Goal: Communication & Community: Answer question/provide support

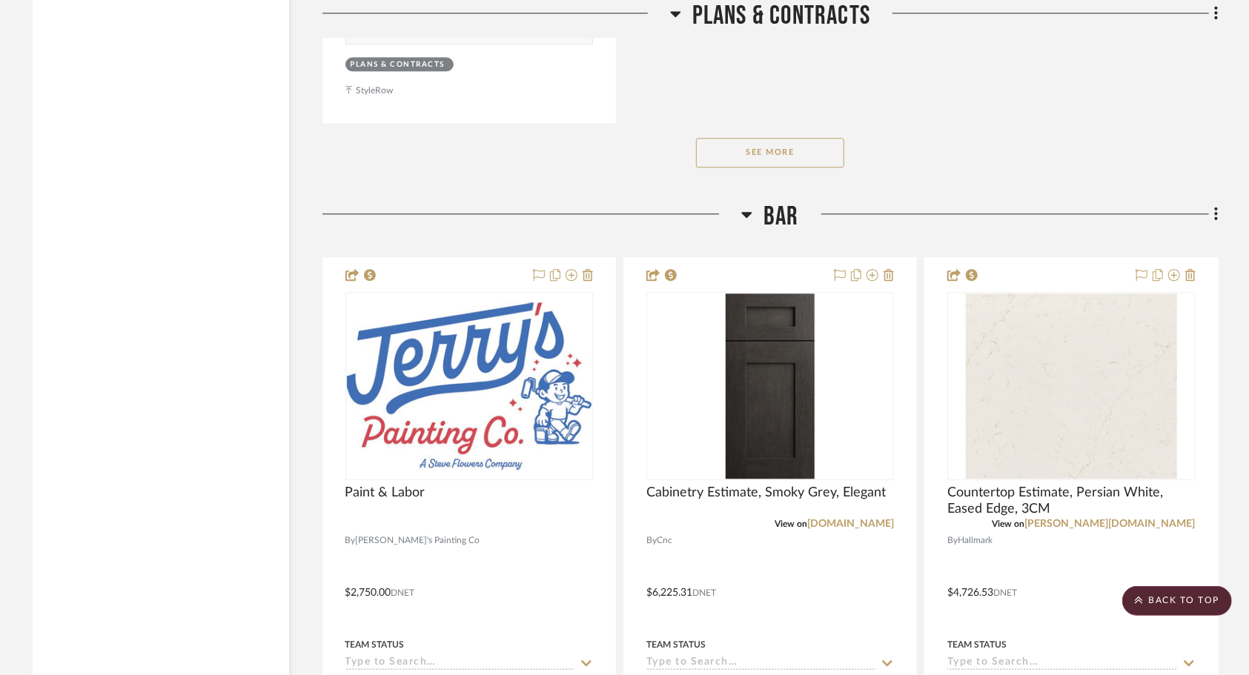
scroll to position [2246, 0]
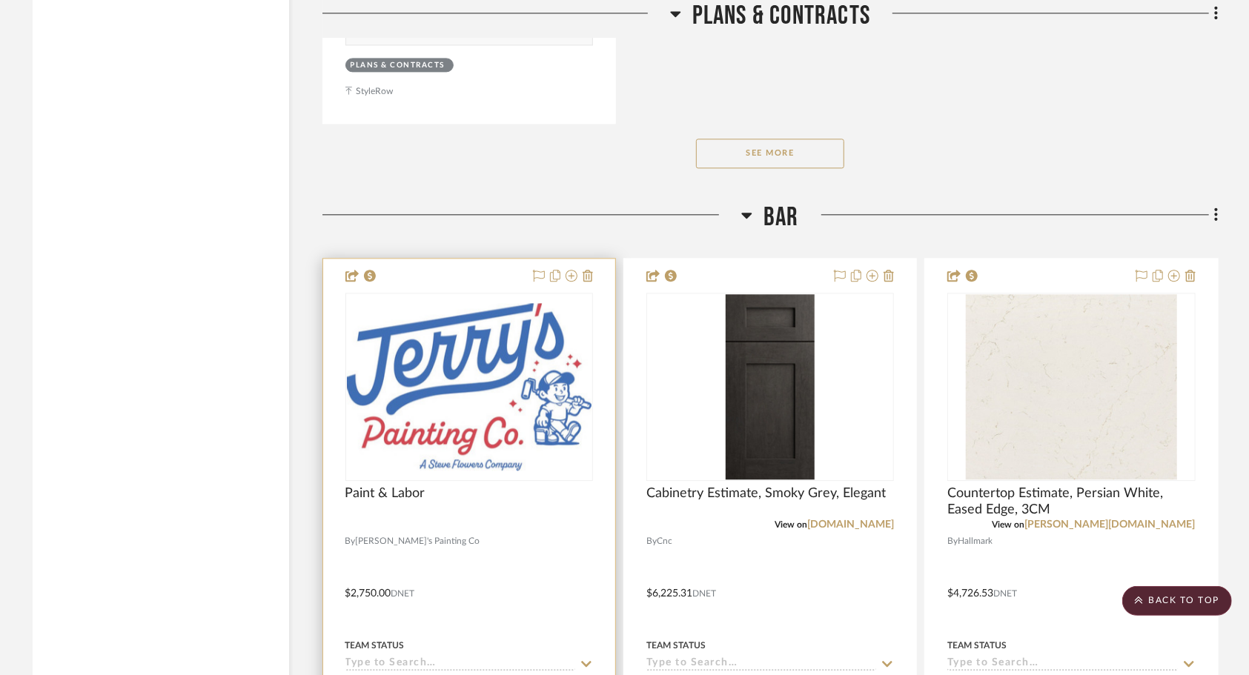
click at [471, 562] on div at bounding box center [469, 583] width 292 height 648
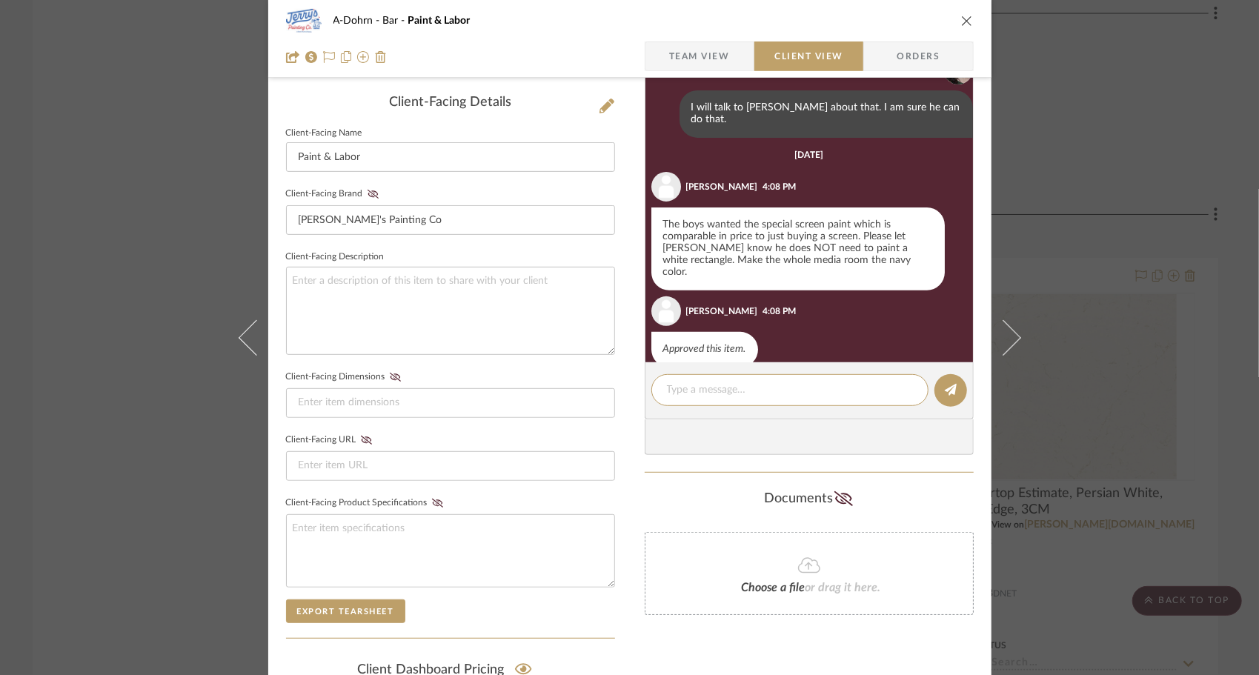
scroll to position [419, 0]
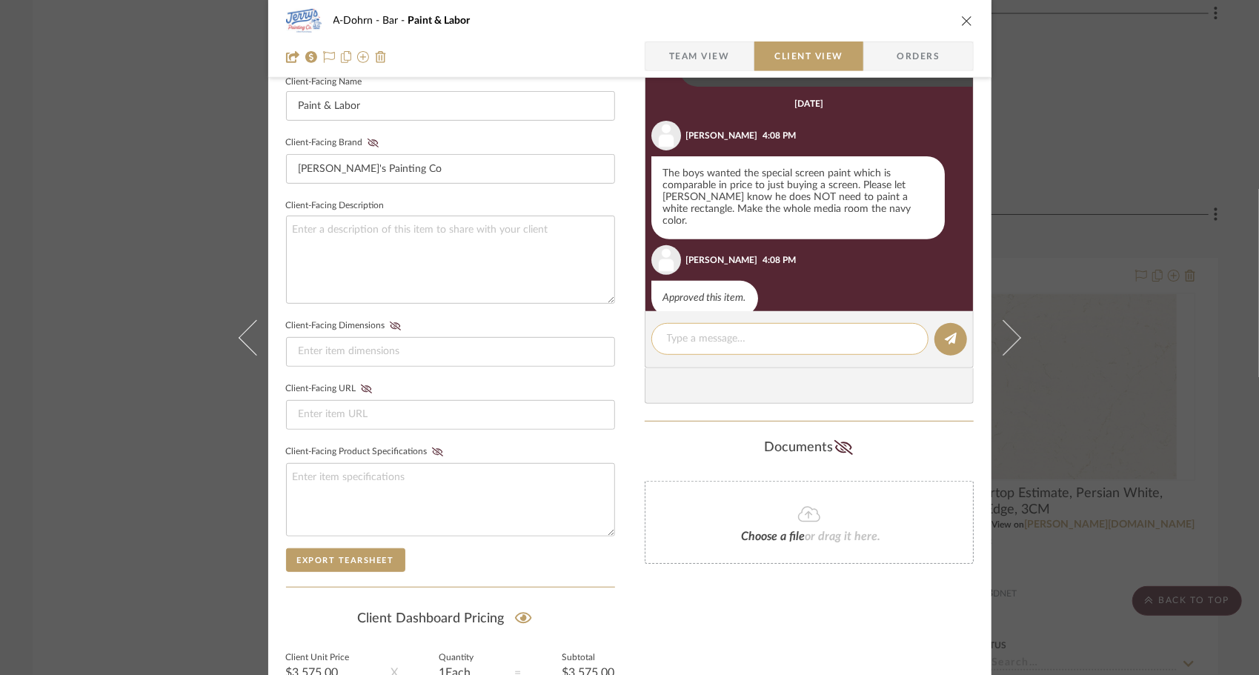
click at [755, 336] on textarea at bounding box center [790, 339] width 246 height 16
type textarea "Sounds good! I will let him know."
click at [938, 339] on button at bounding box center [951, 339] width 33 height 33
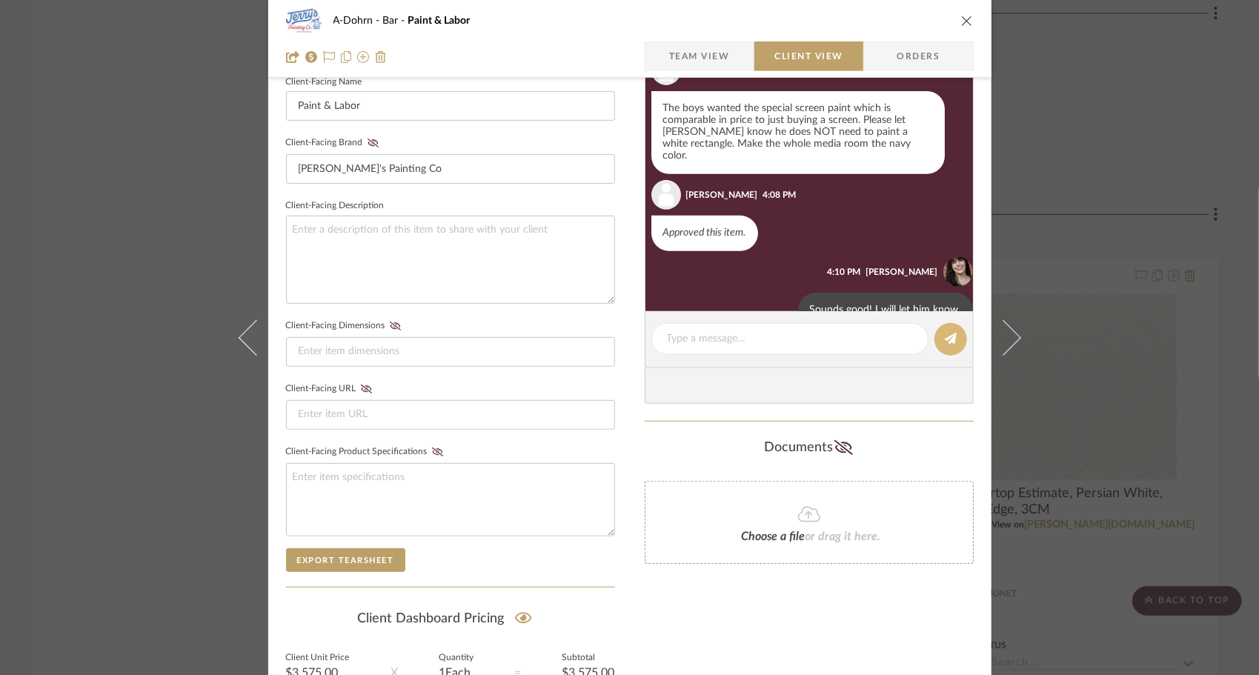
scroll to position [381, 0]
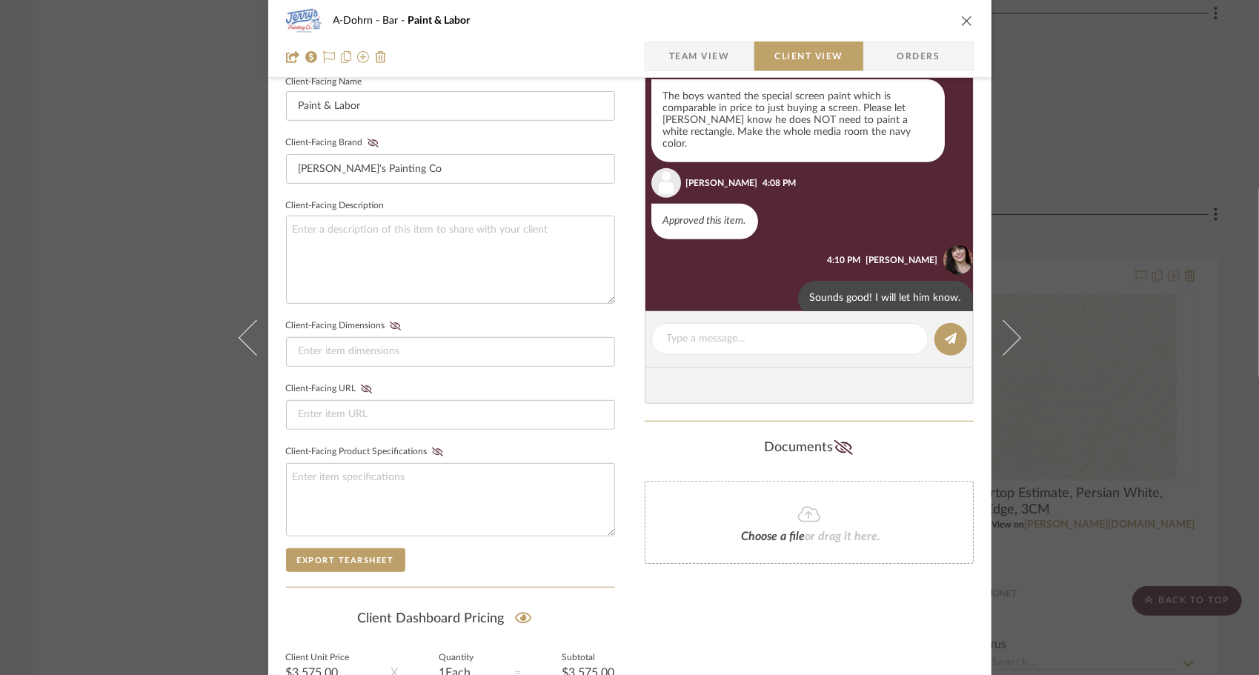
click at [961, 24] on icon "close" at bounding box center [967, 21] width 12 height 12
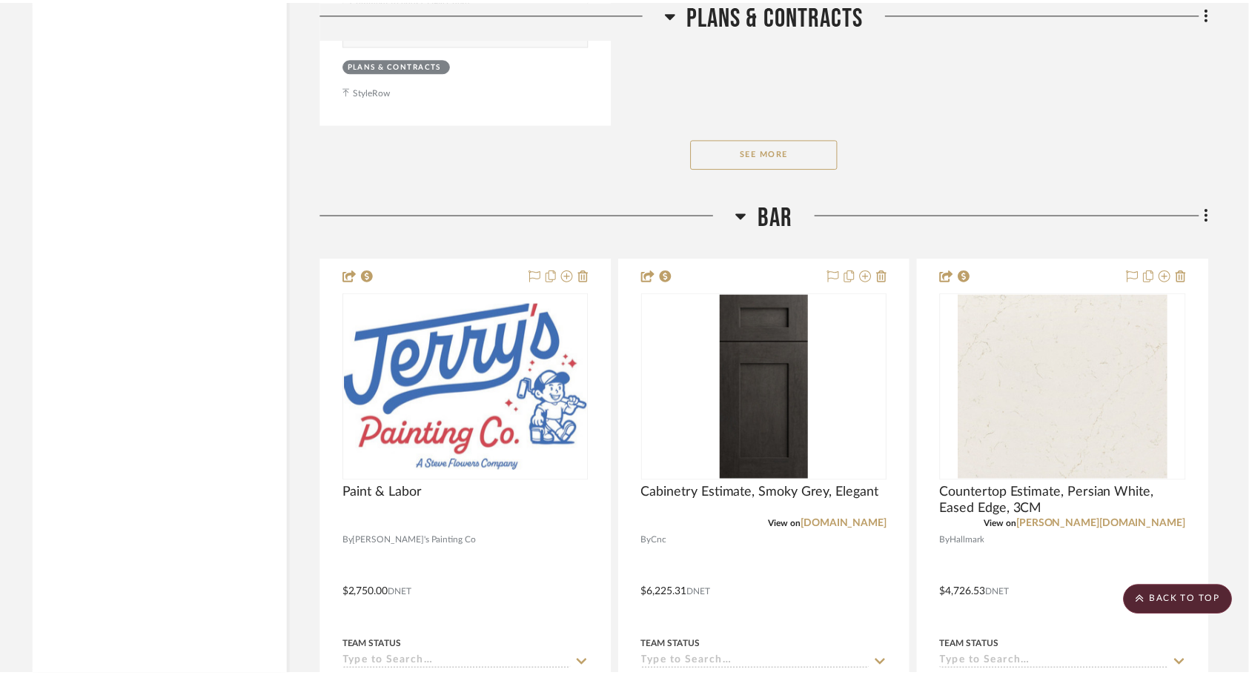
scroll to position [2246, 0]
